Goal: Information Seeking & Learning: Learn about a topic

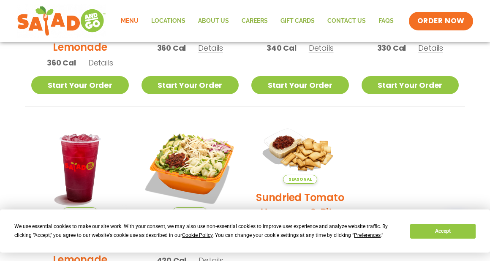
scroll to position [330, 0]
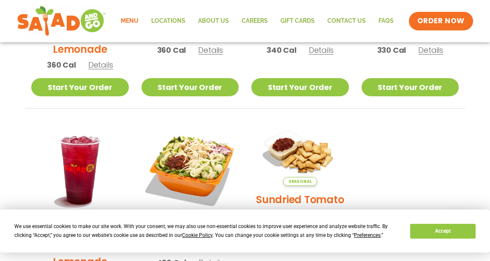
click at [129, 19] on link "Menu" at bounding box center [129, 20] width 30 height 19
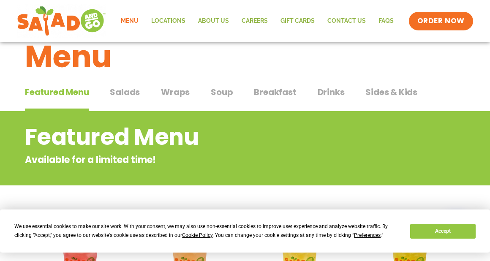
scroll to position [25, 0]
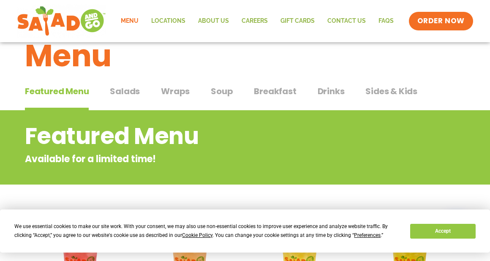
click at [130, 92] on span "Salads" at bounding box center [125, 91] width 30 height 13
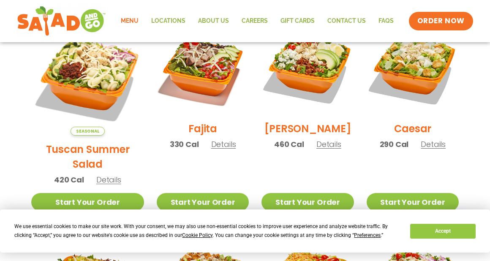
scroll to position [254, 0]
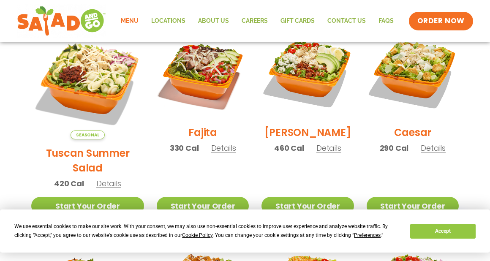
click at [426, 153] on span "Details" at bounding box center [432, 148] width 25 height 11
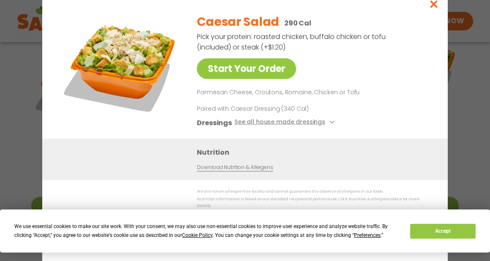
click at [241, 171] on link "Download Nutrition & Allergens" at bounding box center [235, 167] width 76 height 8
click at [434, 5] on icon "Close modal" at bounding box center [433, 4] width 11 height 9
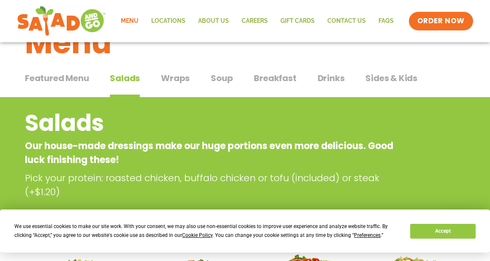
scroll to position [39, 0]
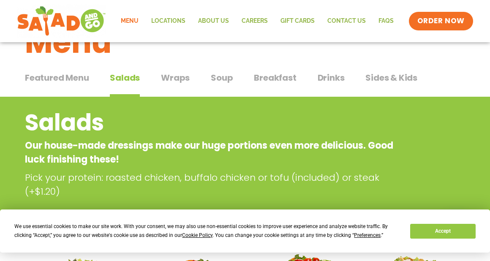
click at [269, 78] on span "Breakfast" at bounding box center [275, 77] width 42 height 13
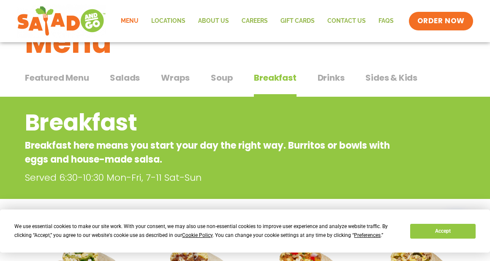
click at [221, 80] on span "Soup" at bounding box center [222, 77] width 22 height 13
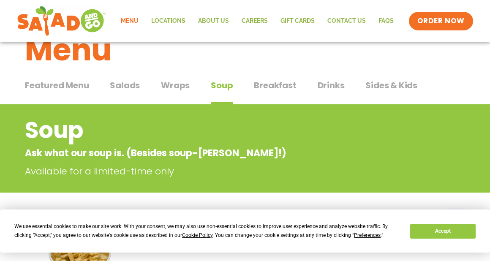
scroll to position [4, 0]
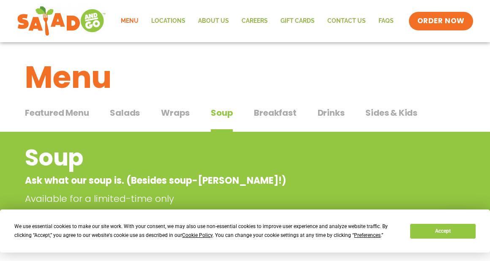
click at [122, 115] on span "Salads" at bounding box center [125, 112] width 30 height 13
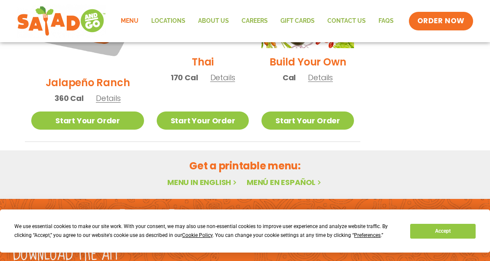
scroll to position [756, 0]
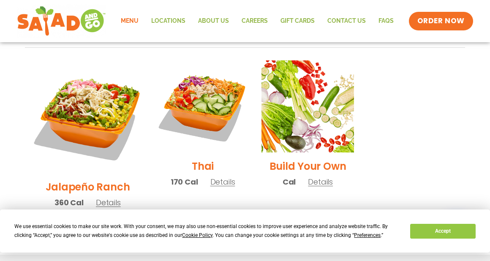
scroll to position [632, 0]
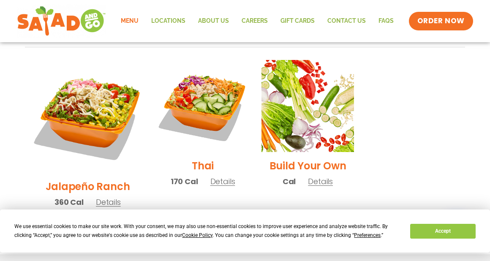
click at [308, 215] on link "Start Your Order" at bounding box center [307, 224] width 92 height 18
